Goal: Task Accomplishment & Management: Use online tool/utility

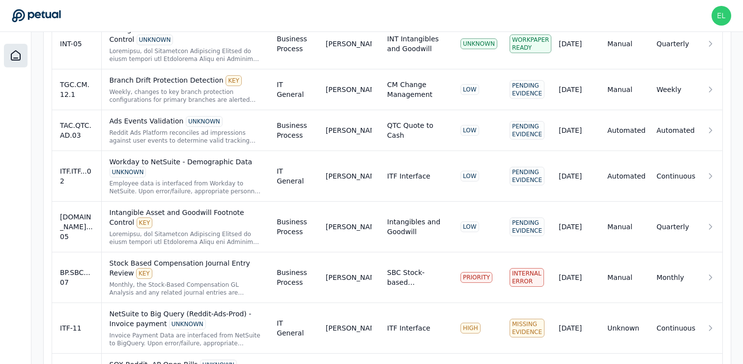
scroll to position [672, 0]
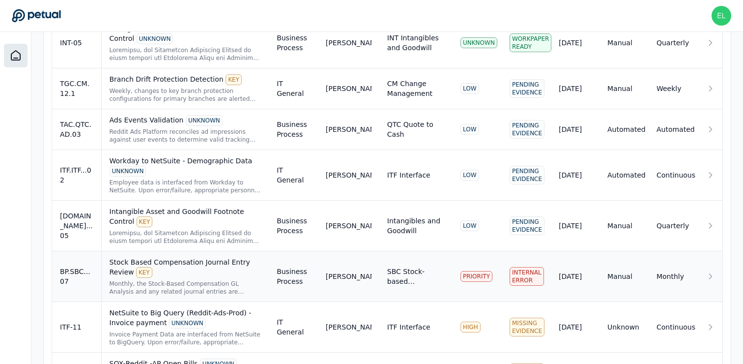
click at [95, 289] on td "BP.SBC...07" at bounding box center [76, 276] width 49 height 51
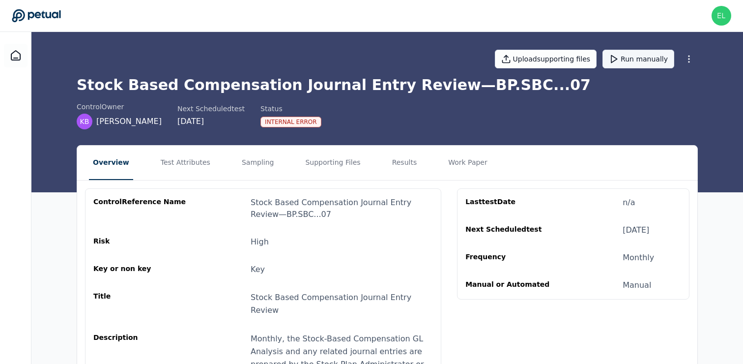
click at [642, 67] on button "Run manually" at bounding box center [639, 59] width 72 height 19
